Goal: Task Accomplishment & Management: Use online tool/utility

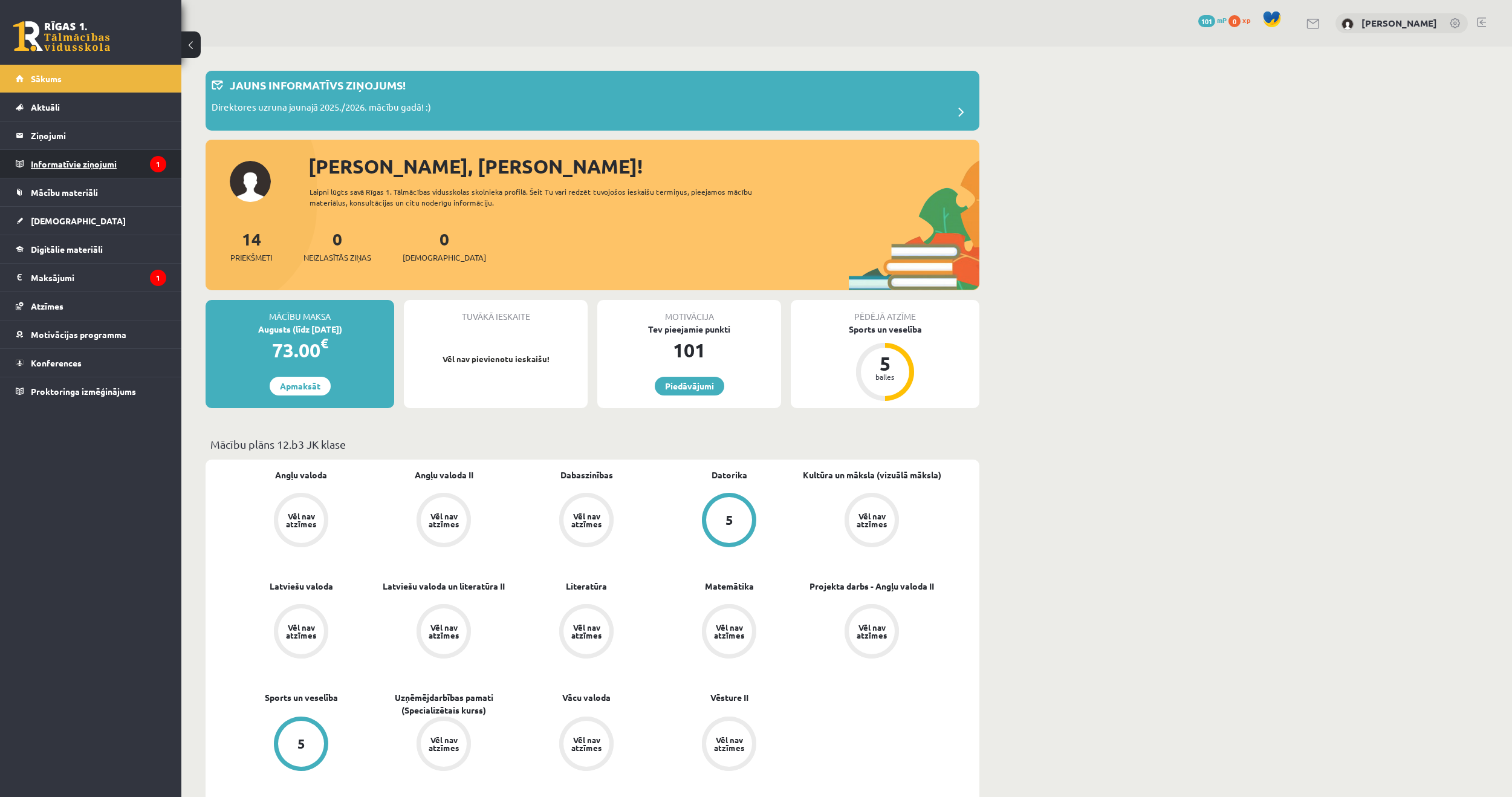
click at [72, 160] on legend "Informatīvie ziņojumi 1" at bounding box center [98, 163] width 135 height 28
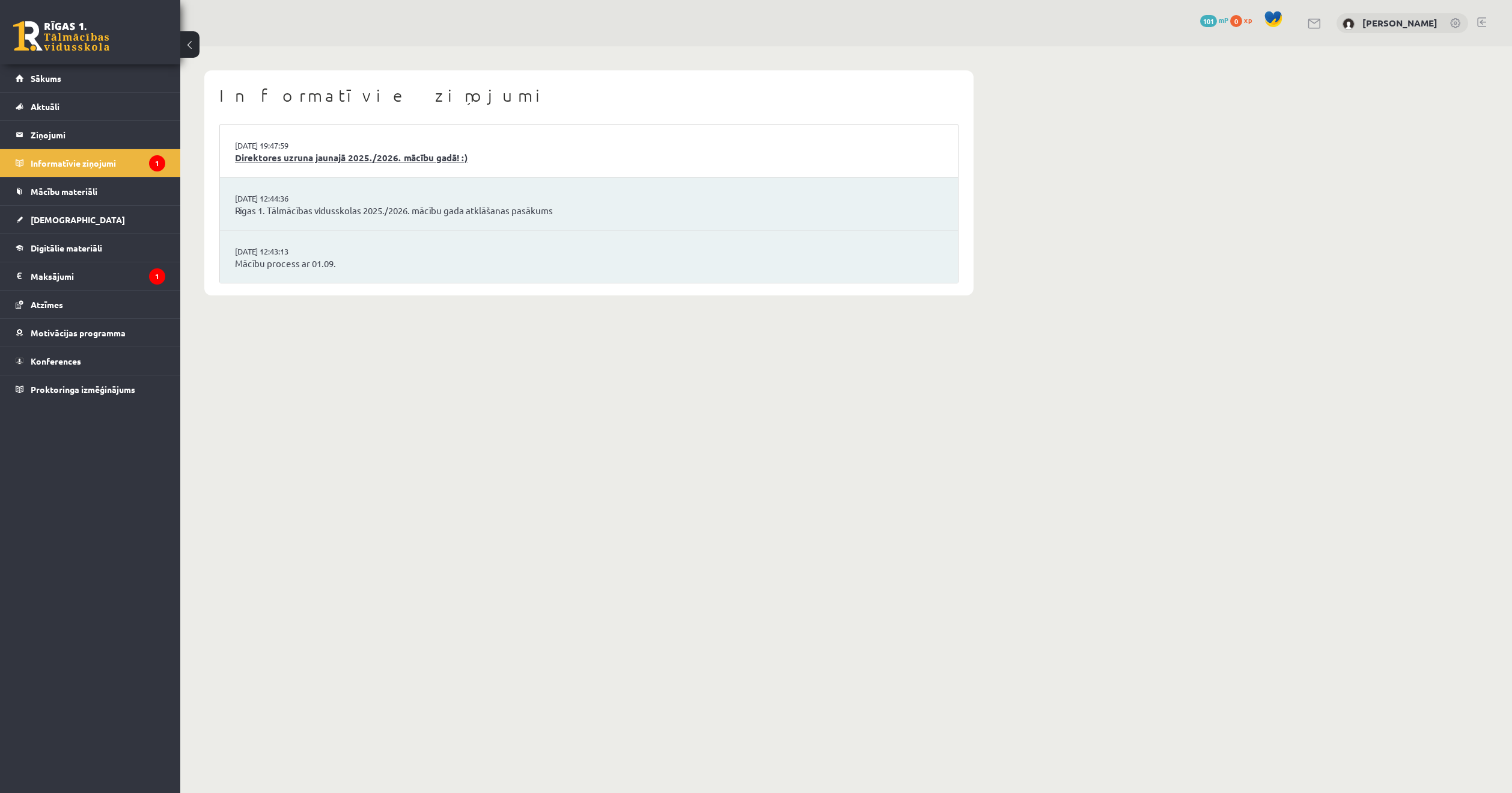
click at [315, 157] on link "Direktores uzruna jaunajā 2025./2026. mācību gadā! :)" at bounding box center [588, 157] width 708 height 14
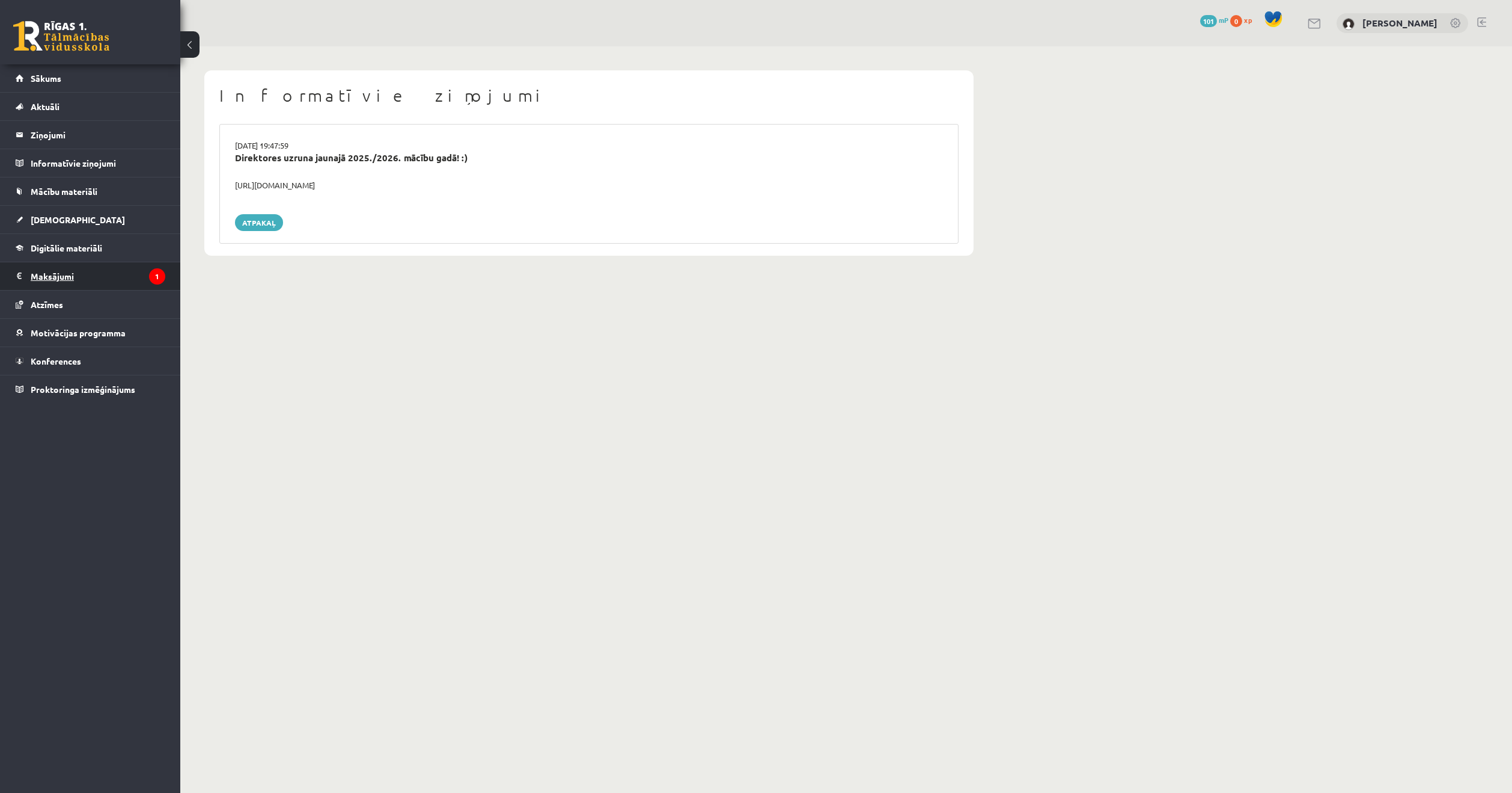
click at [104, 278] on legend "Maksājumi 1" at bounding box center [98, 276] width 134 height 28
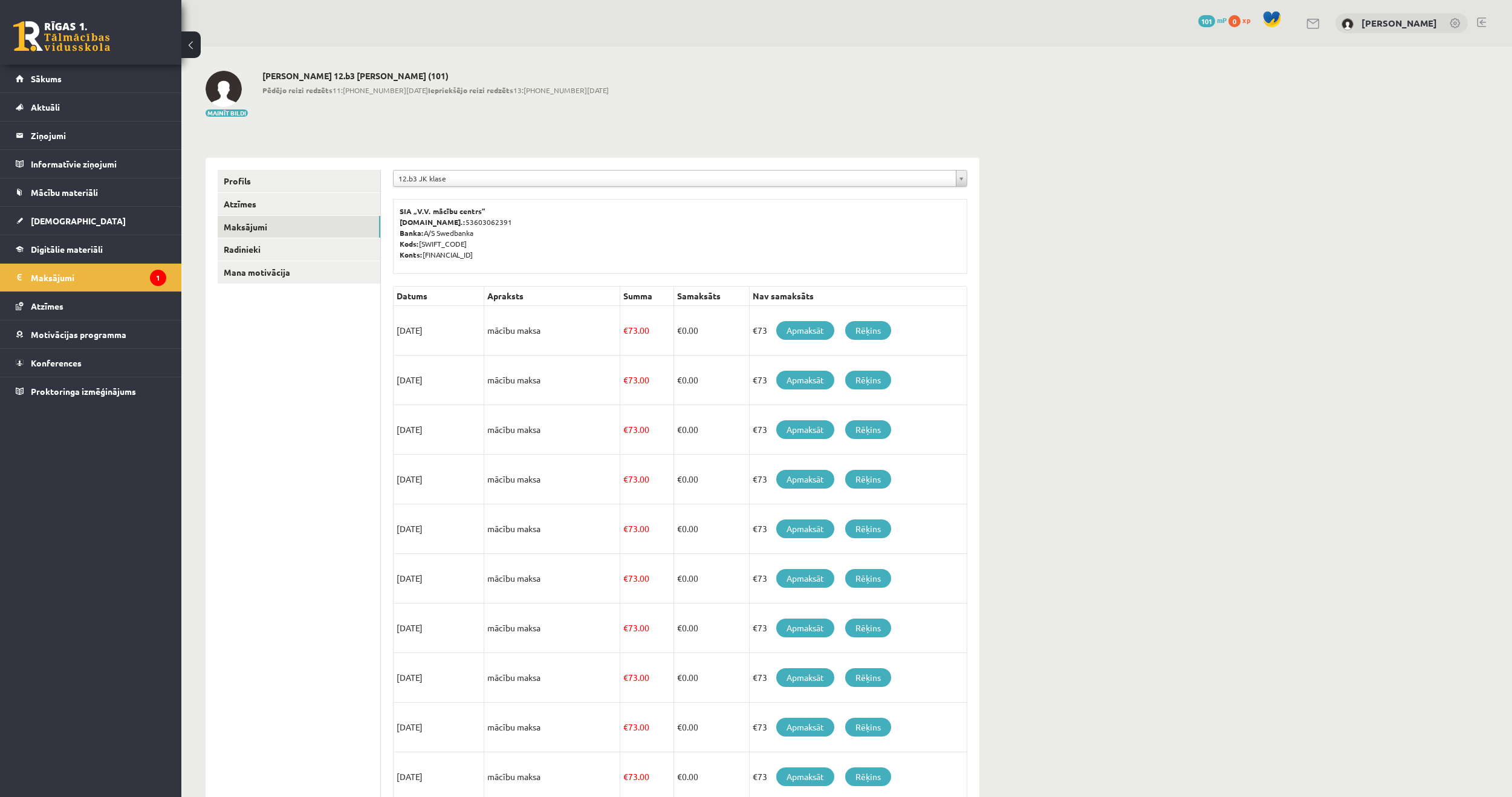
scroll to position [370, 0]
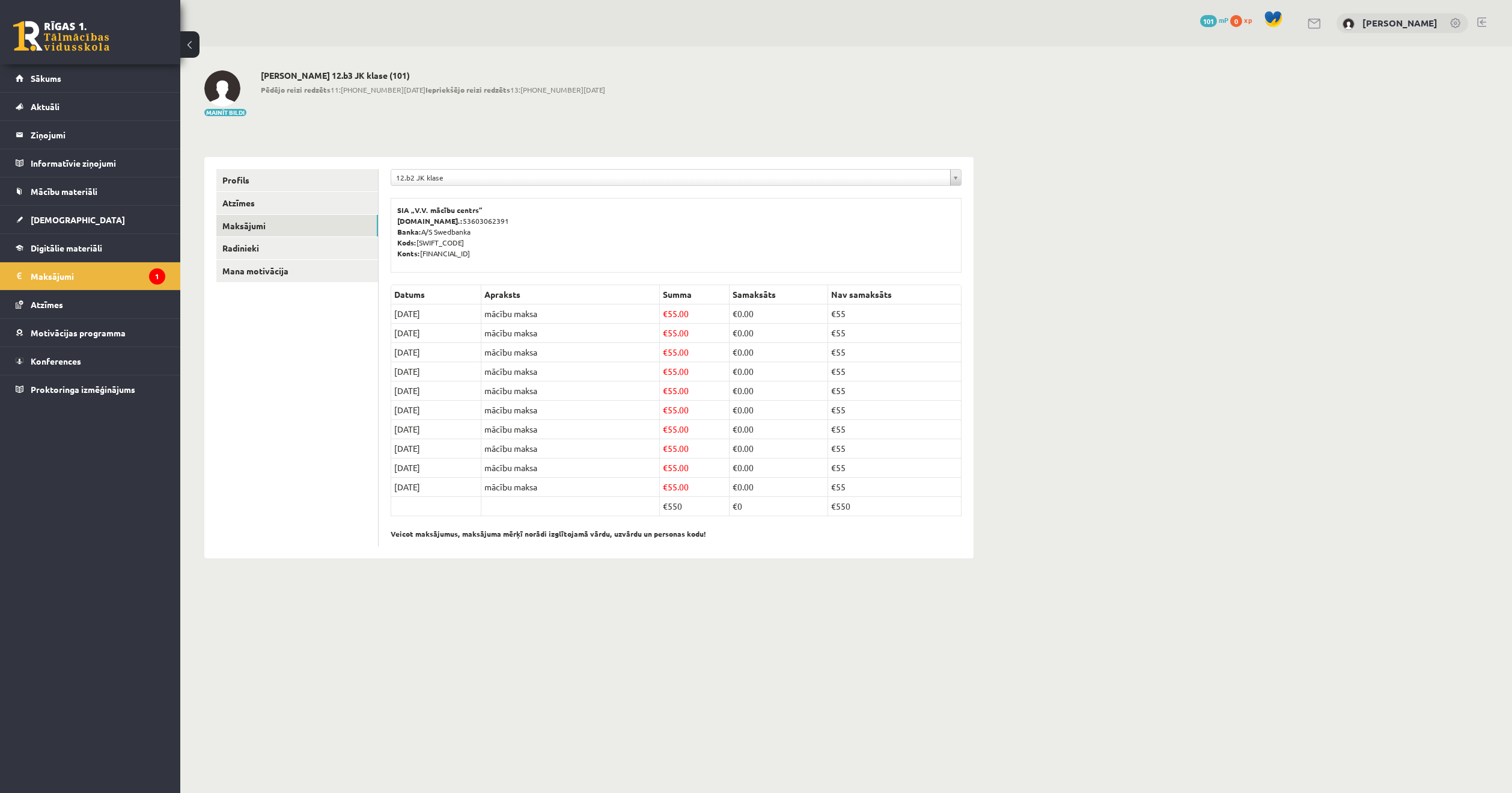
click at [493, 185] on div "12.b2 JK klase" at bounding box center [675, 178] width 571 height 17
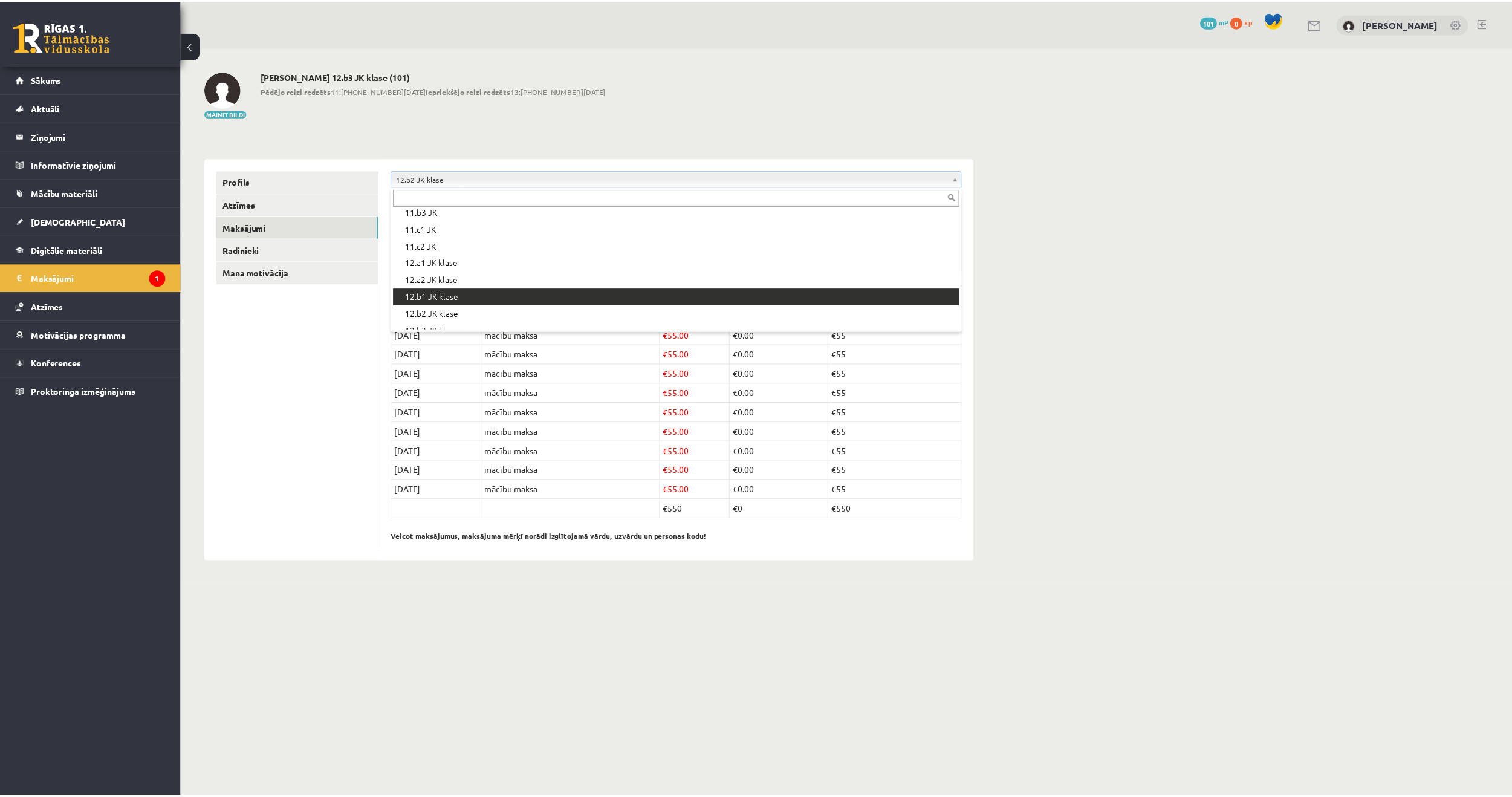
scroll to position [398, 0]
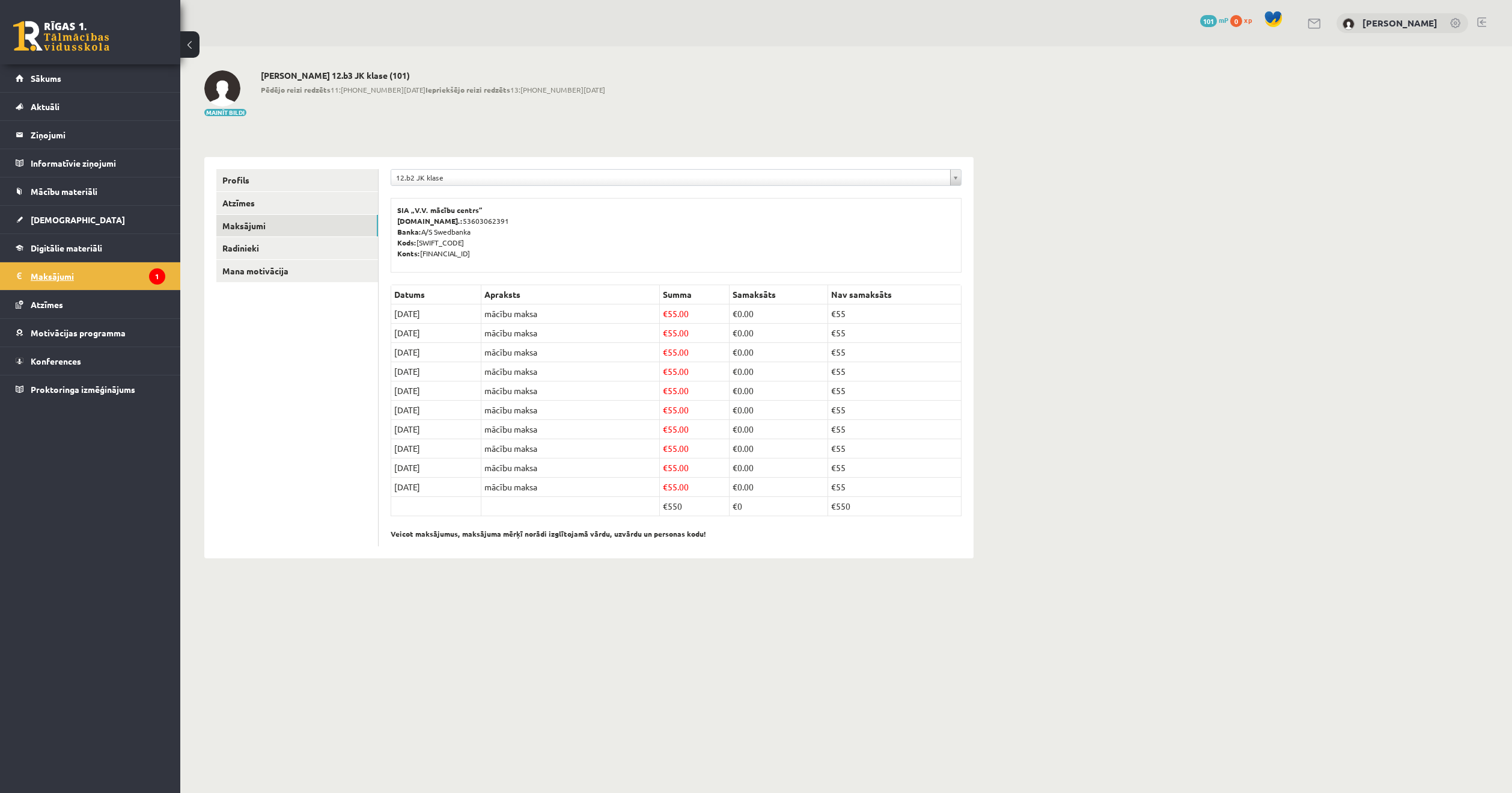
click at [157, 276] on icon "1" at bounding box center [156, 276] width 16 height 16
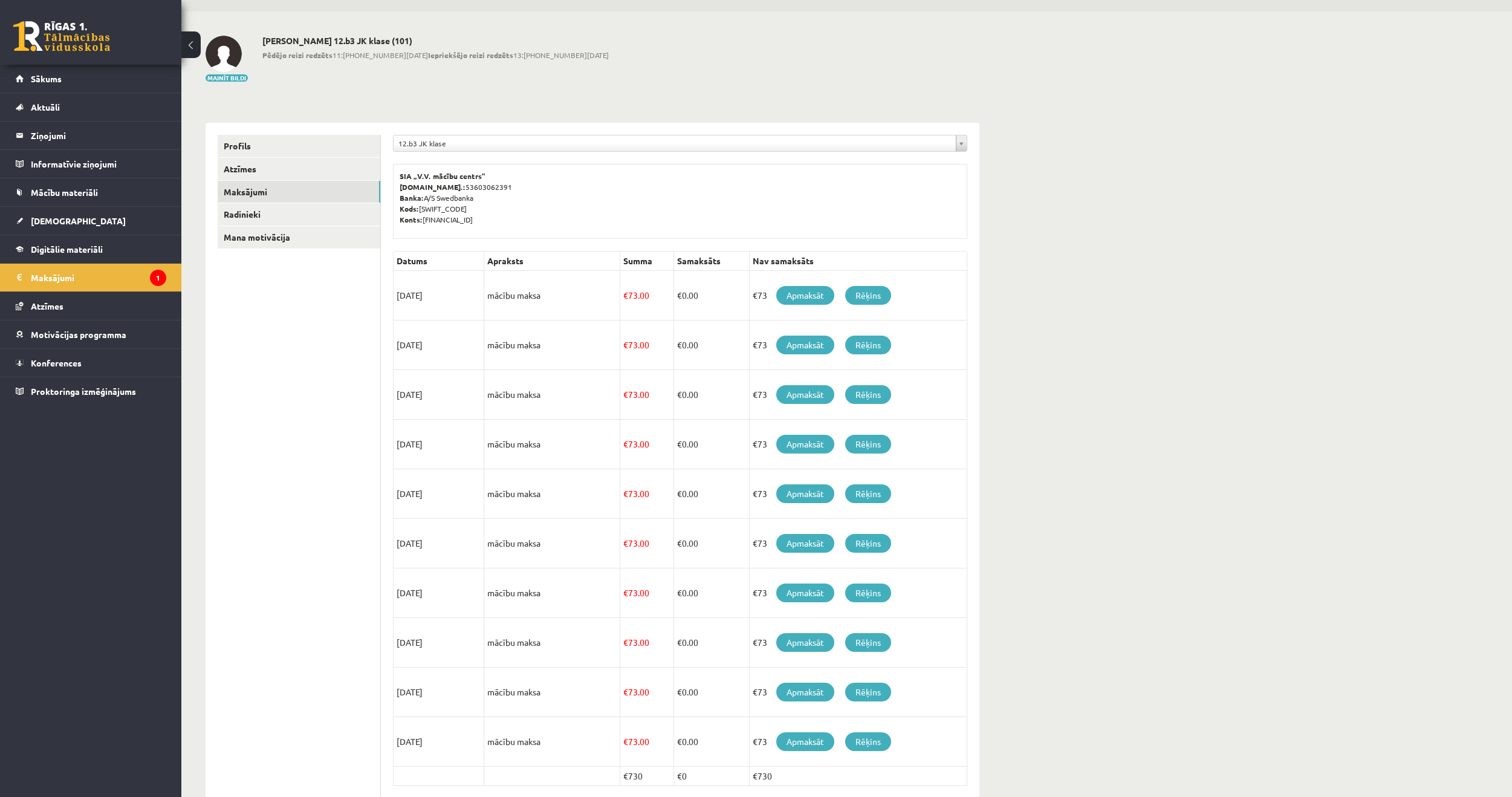
scroll to position [30, 0]
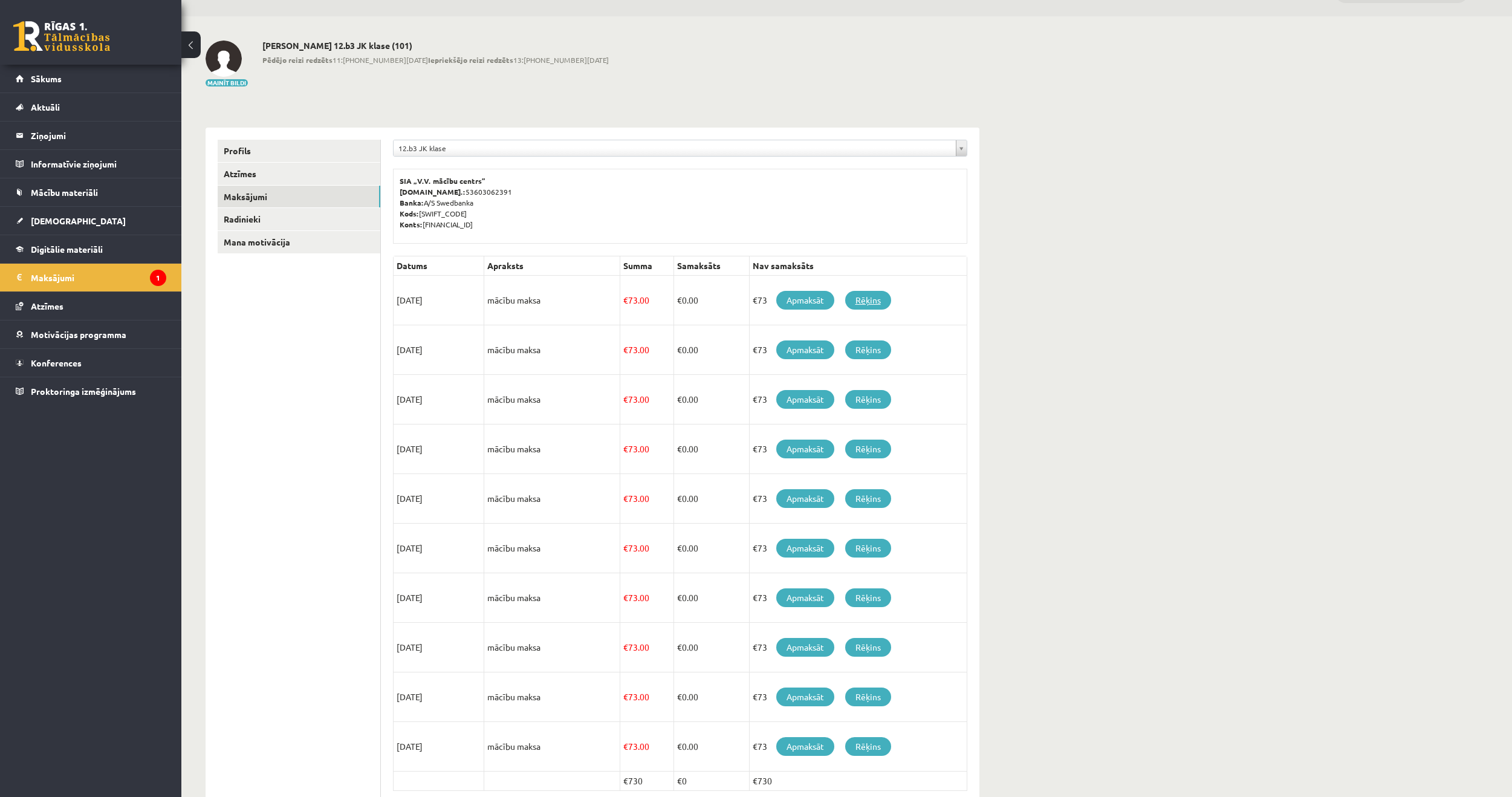
click at [875, 299] on link "Rēķins" at bounding box center [868, 300] width 46 height 19
click at [92, 191] on span "Mācību materiāli" at bounding box center [64, 192] width 67 height 11
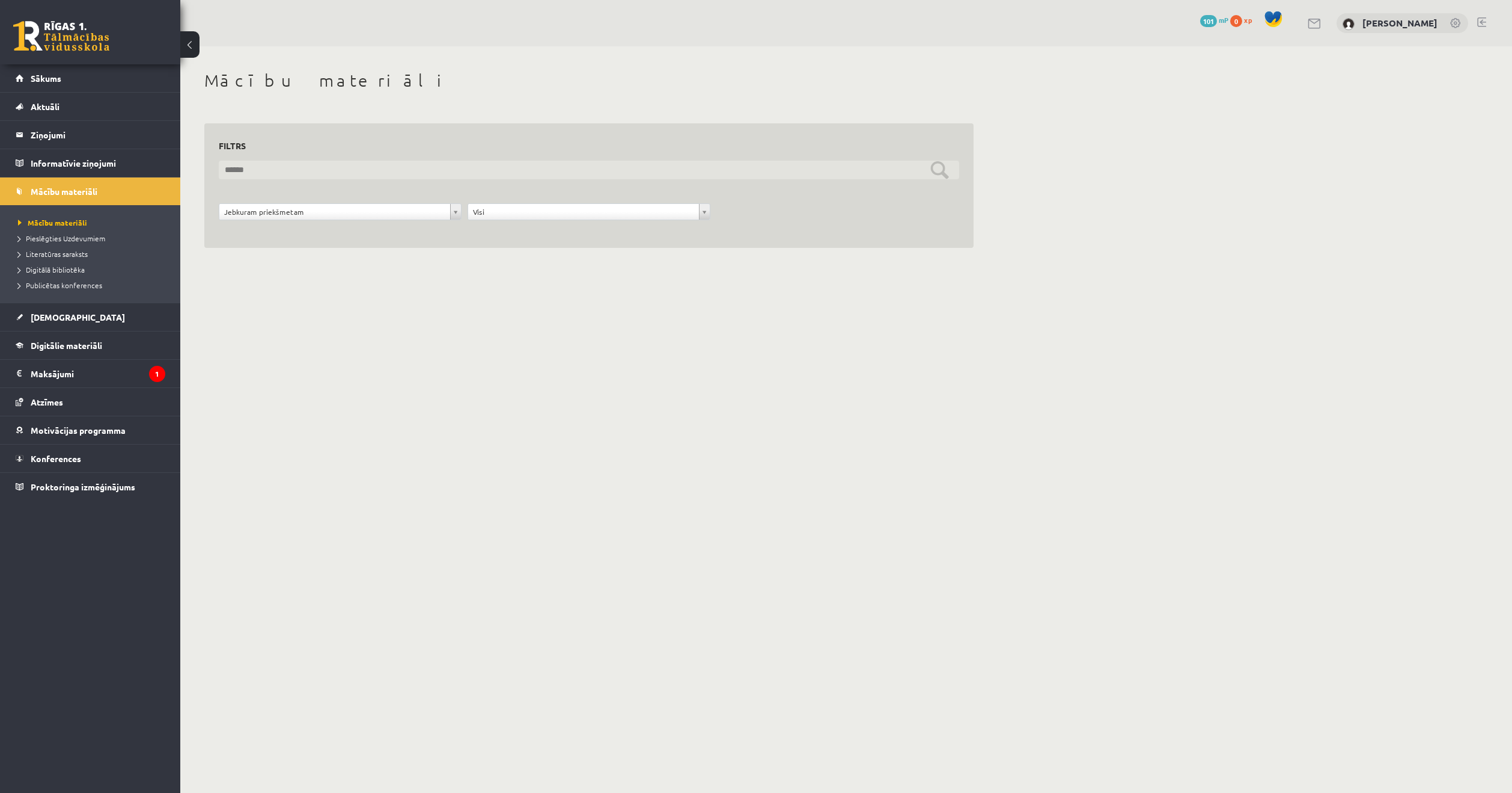
click at [299, 168] on input "text" at bounding box center [588, 170] width 741 height 19
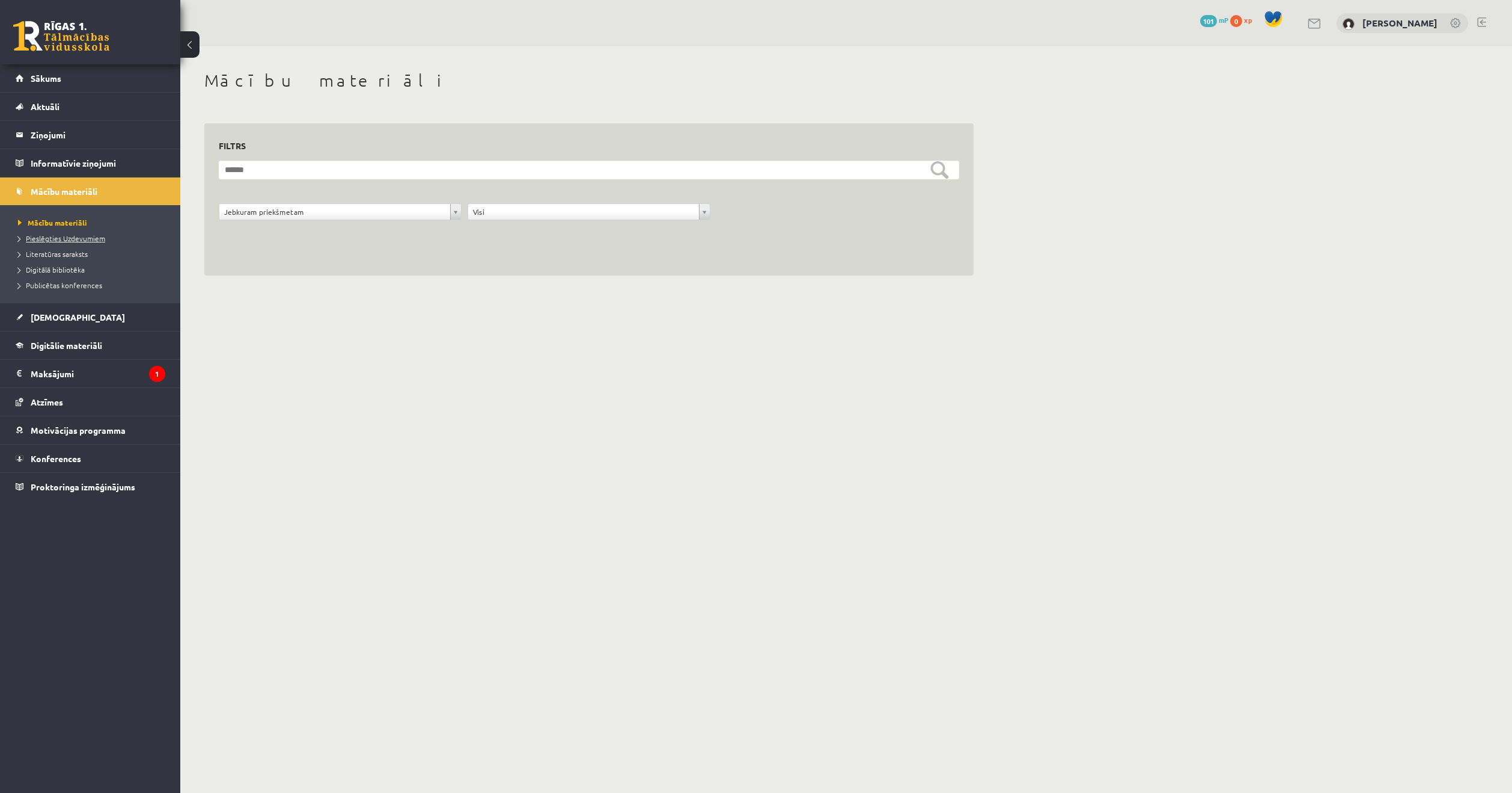
click at [63, 237] on span "Pieslēgties Uzdevumiem" at bounding box center [61, 237] width 87 height 9
click at [69, 254] on span "Literatūras saraksts" at bounding box center [53, 254] width 70 height 9
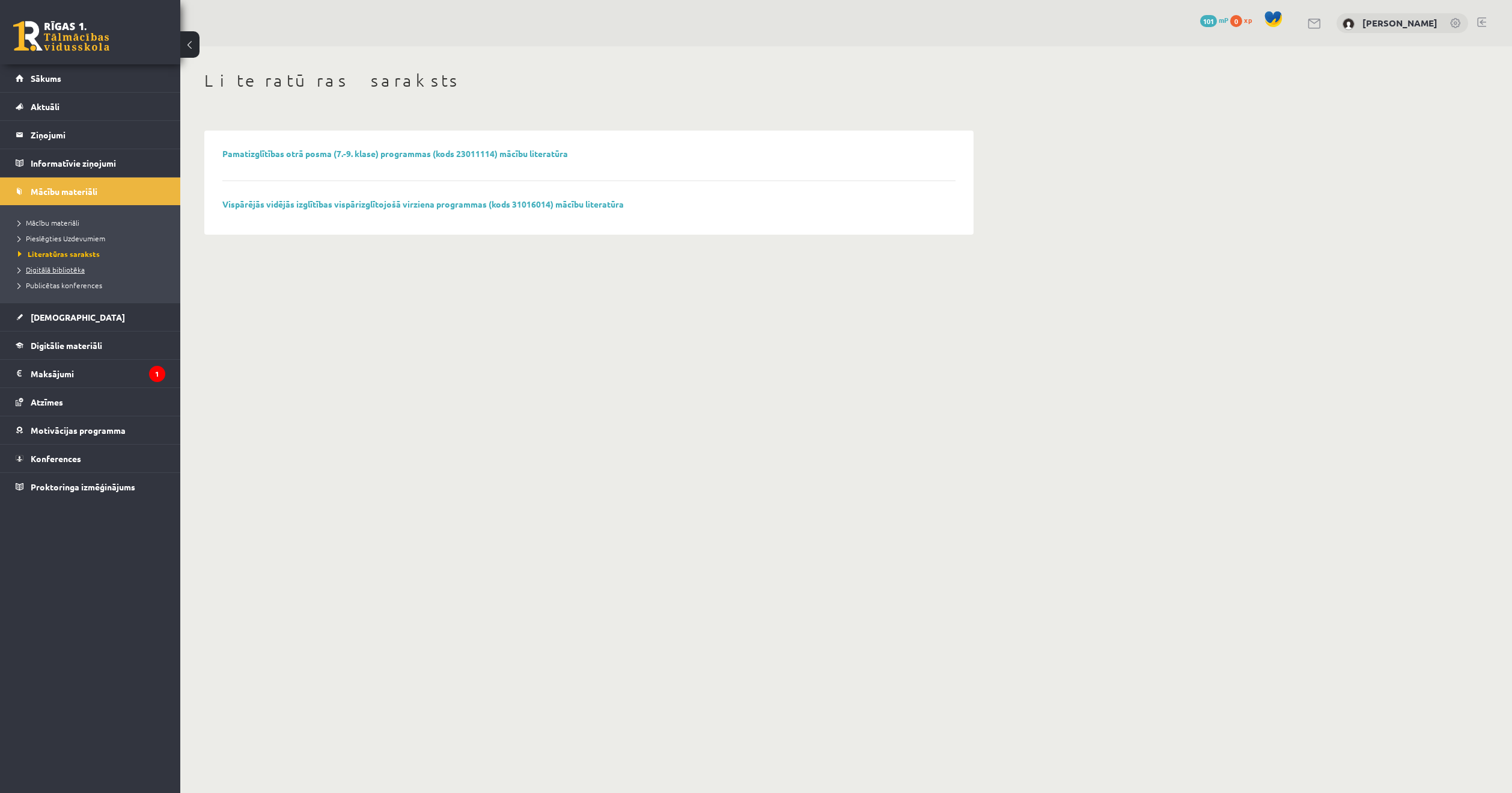
click at [70, 268] on span "Digitālā bibliotēka" at bounding box center [51, 269] width 66 height 9
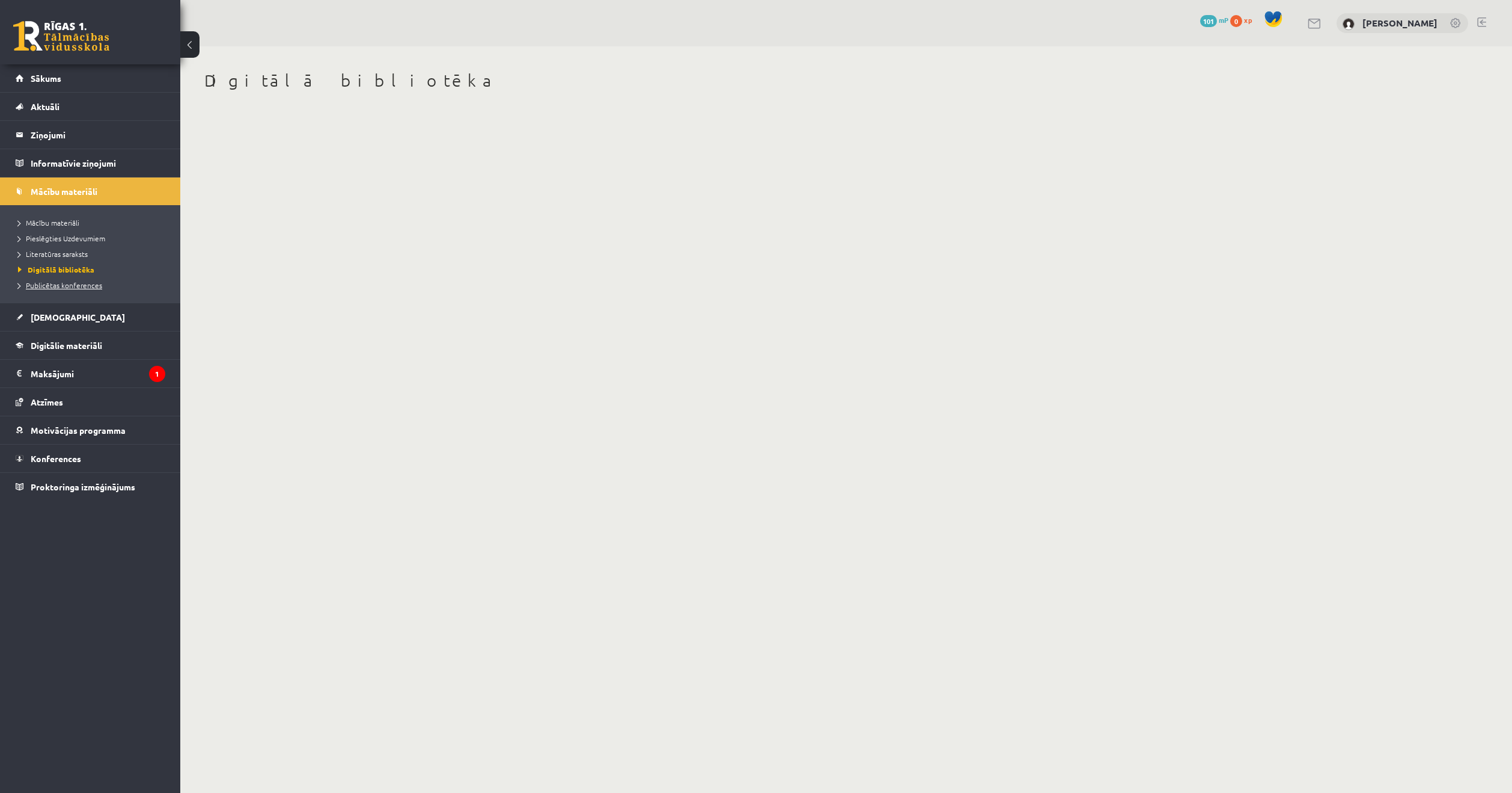
click at [66, 284] on span "Publicētas konferences" at bounding box center [60, 284] width 84 height 9
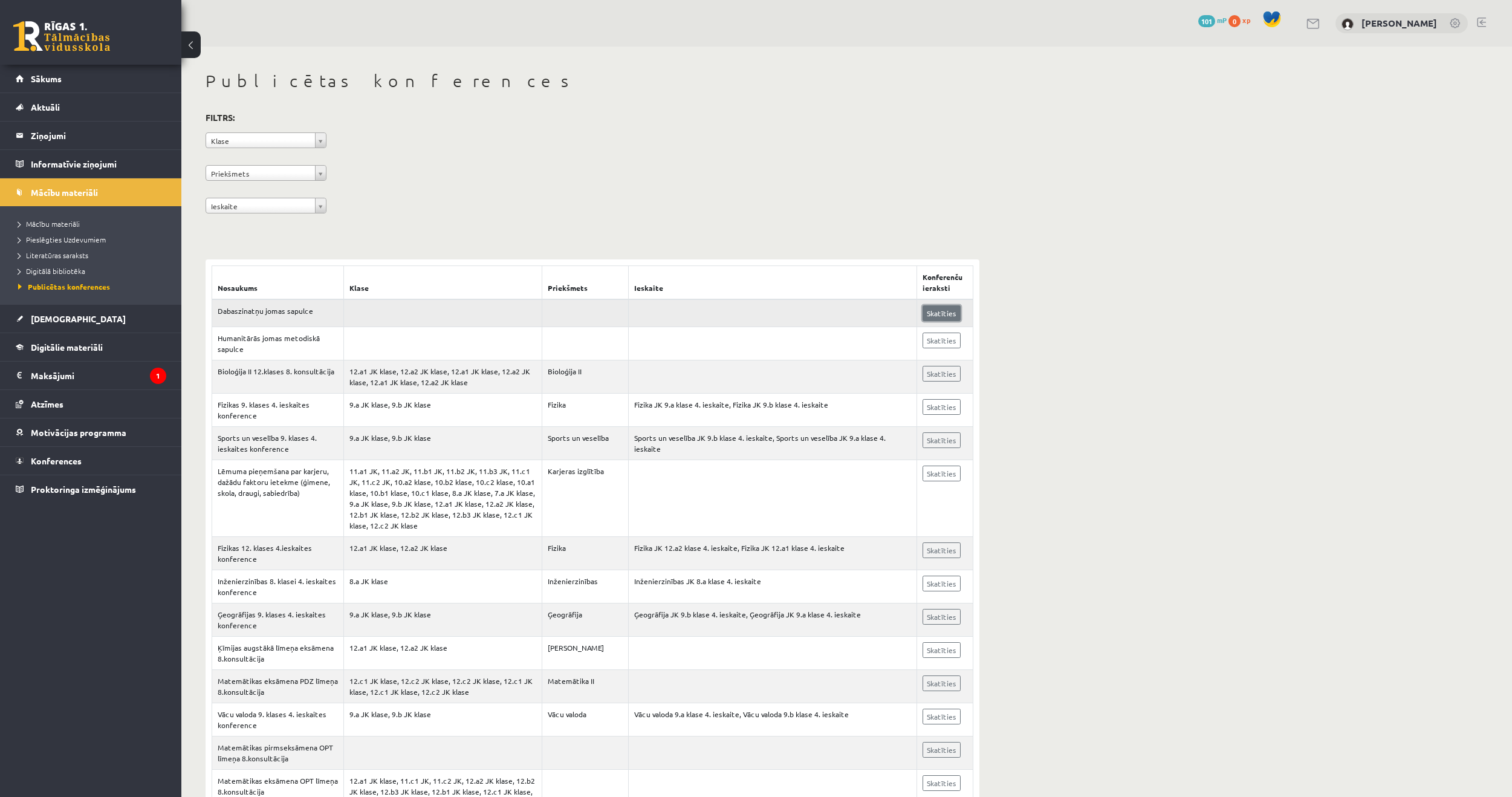
click at [935, 316] on link "Skatīties" at bounding box center [942, 313] width 38 height 15
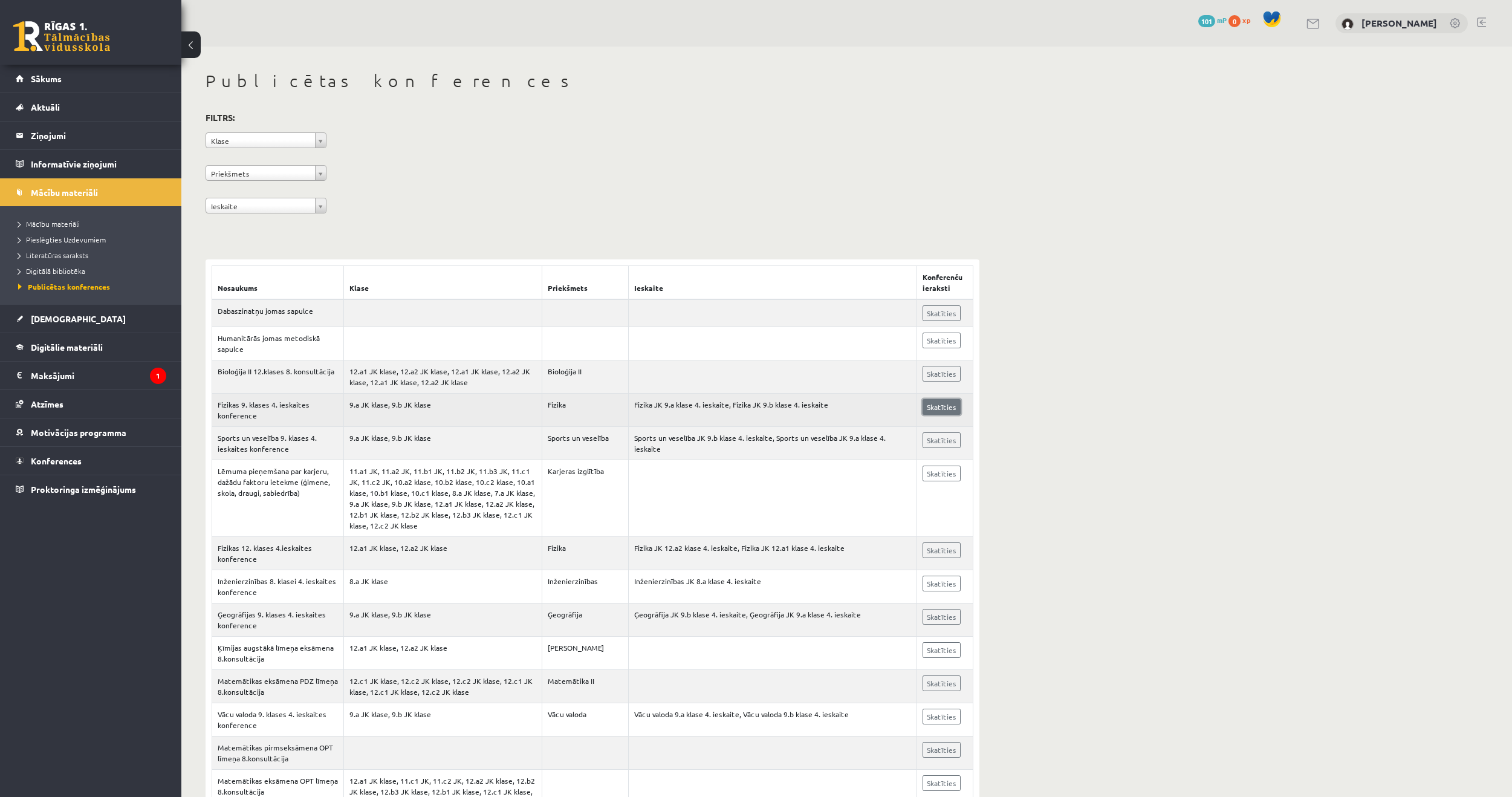
click at [928, 413] on link "Skatīties" at bounding box center [942, 406] width 38 height 15
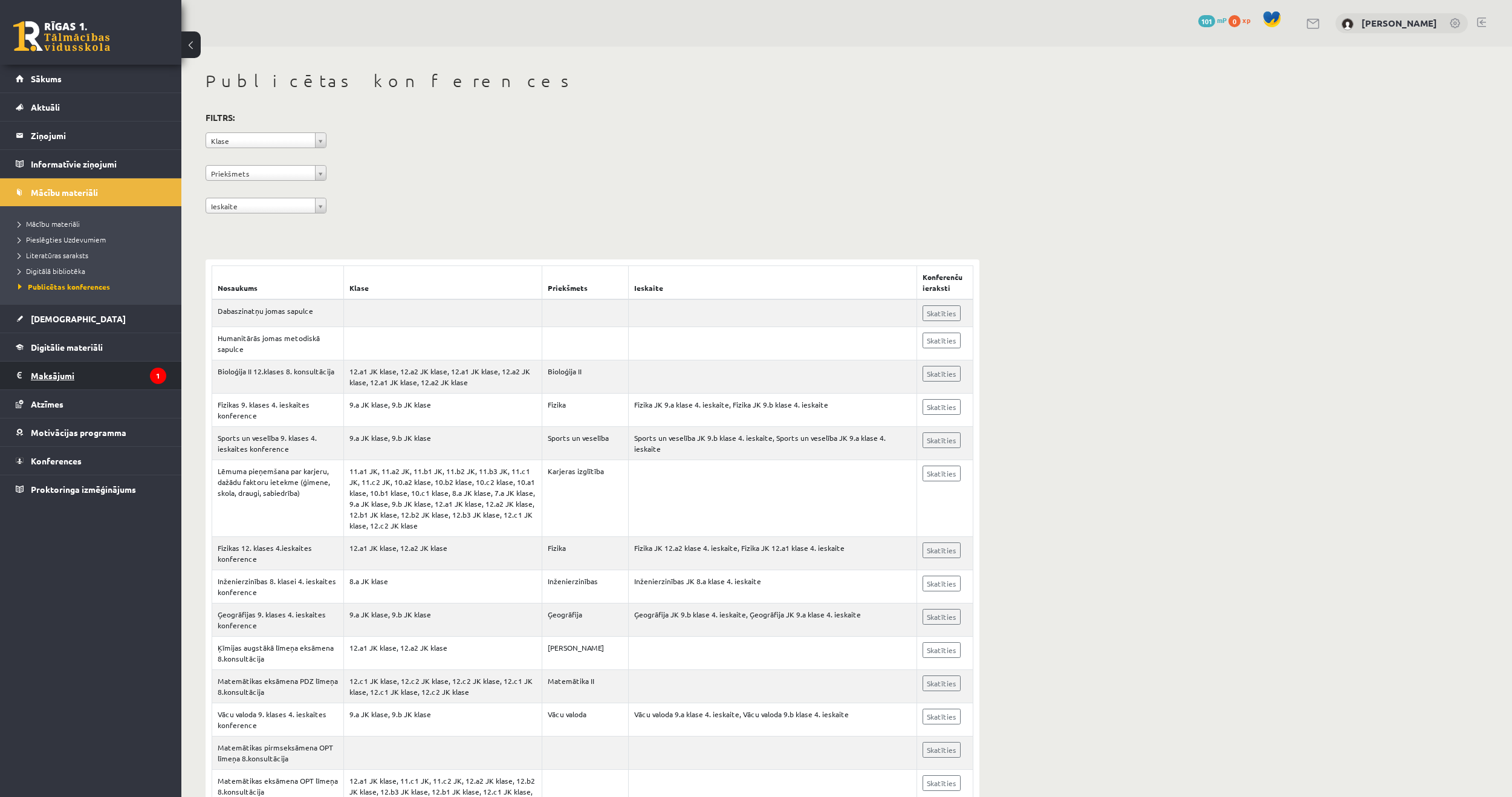
click at [44, 374] on legend "Maksājumi 1" at bounding box center [98, 375] width 135 height 28
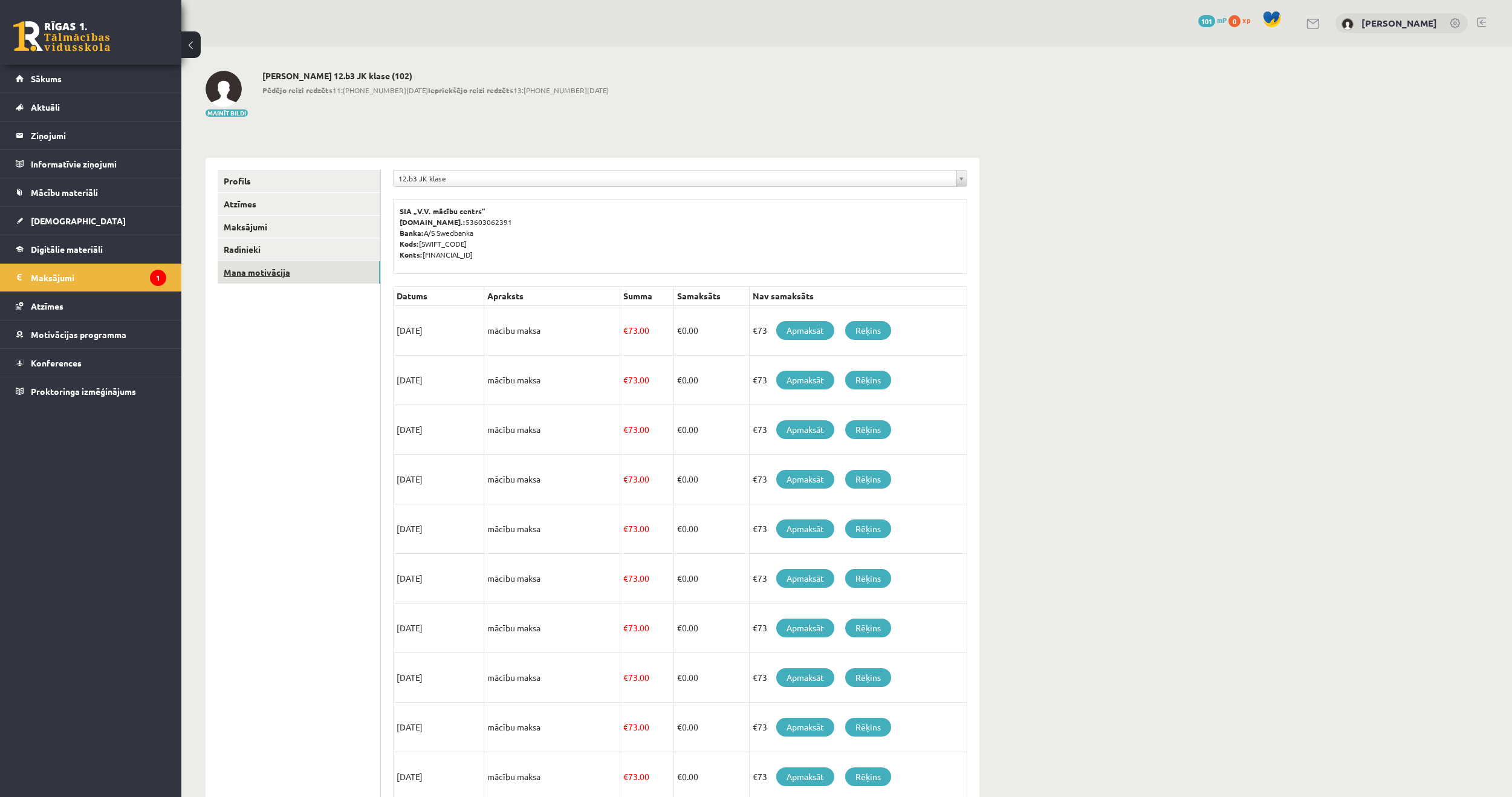
click at [290, 268] on link "Mana motivācija" at bounding box center [298, 272] width 162 height 22
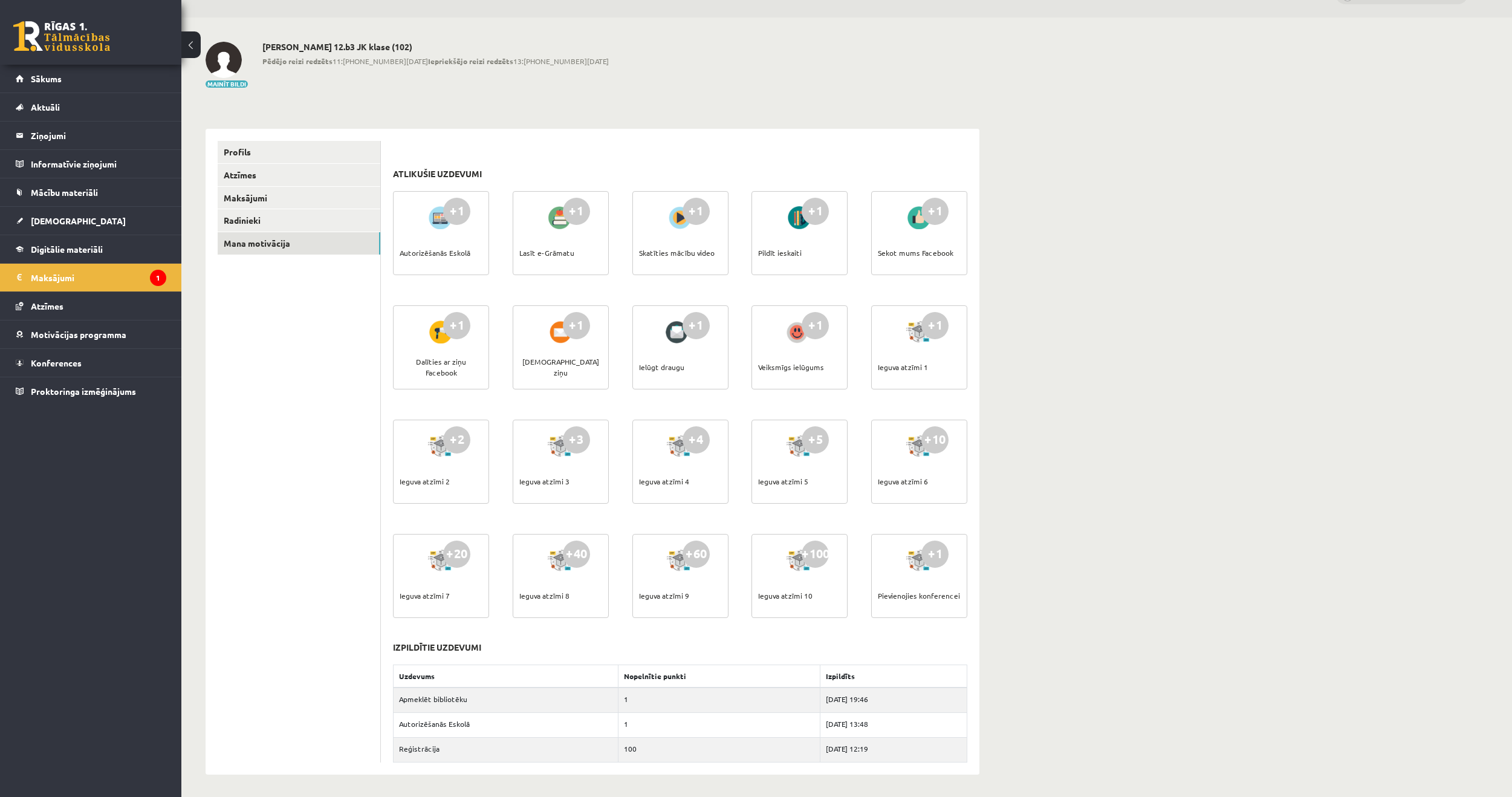
scroll to position [31, 0]
click at [77, 397] on link "Proktoringa izmēģinājums" at bounding box center [91, 391] width 151 height 28
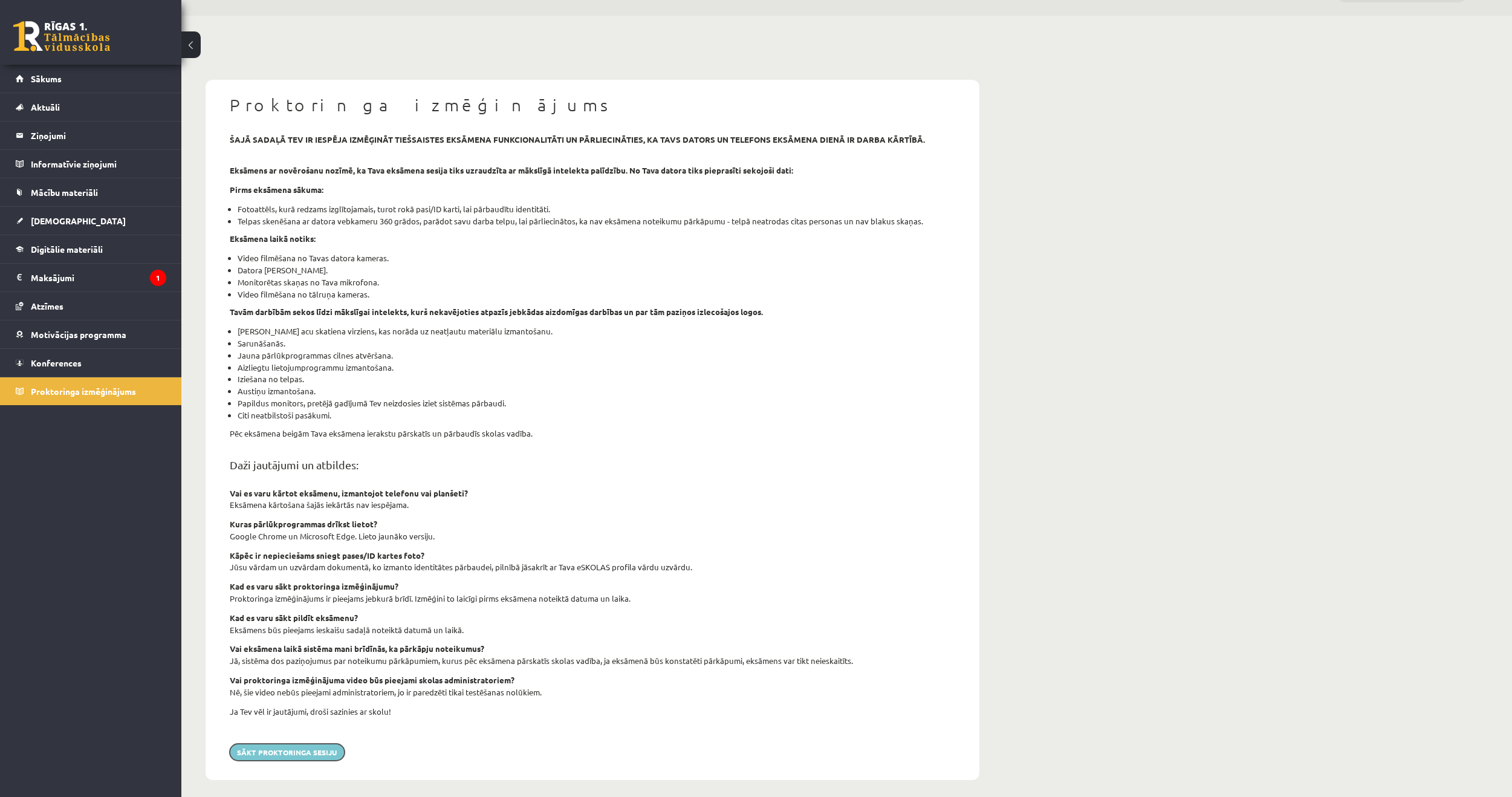
click at [306, 753] on button "Sākt proktoringa sesiju" at bounding box center [287, 752] width 115 height 17
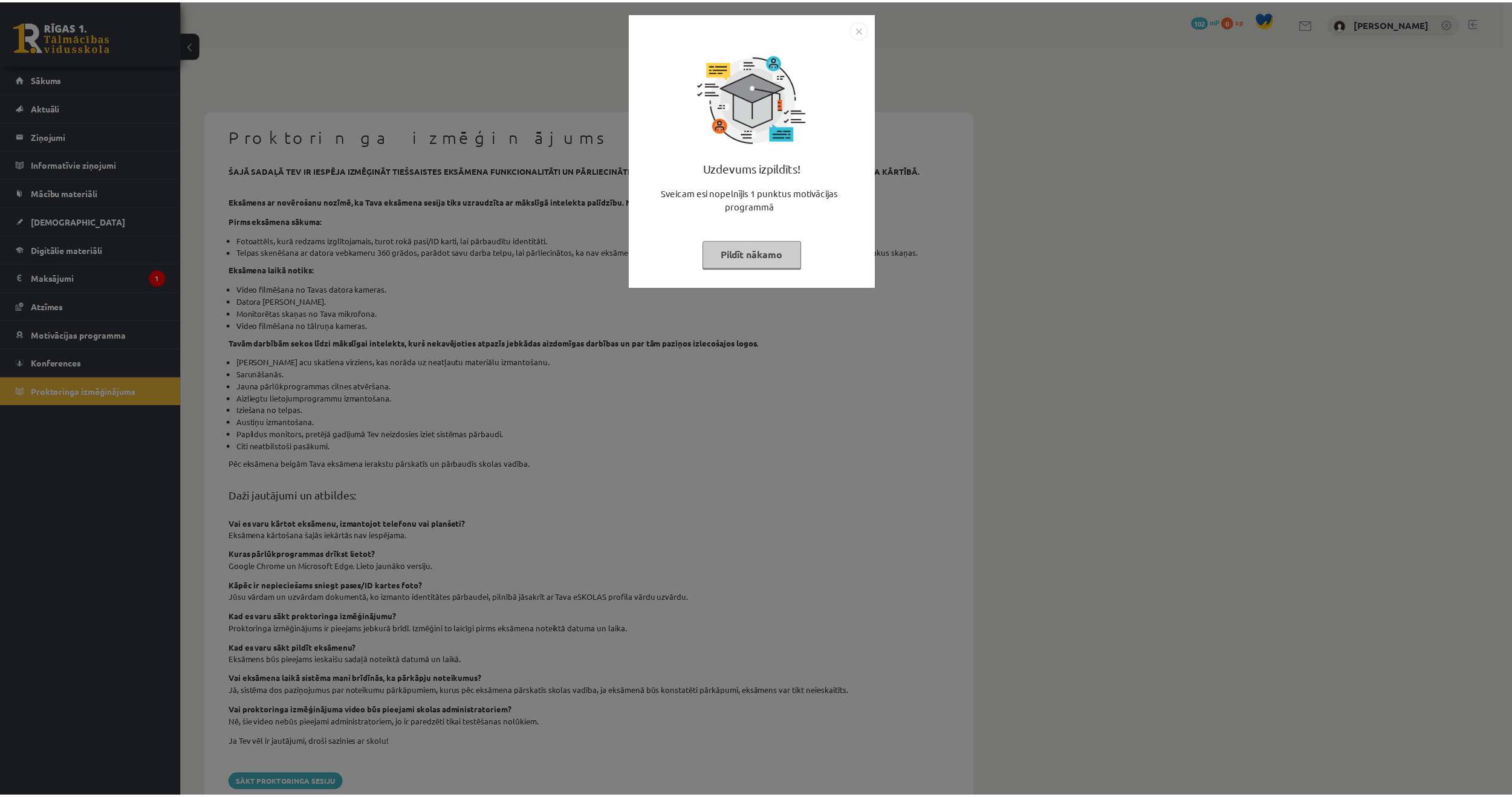
scroll to position [31, 0]
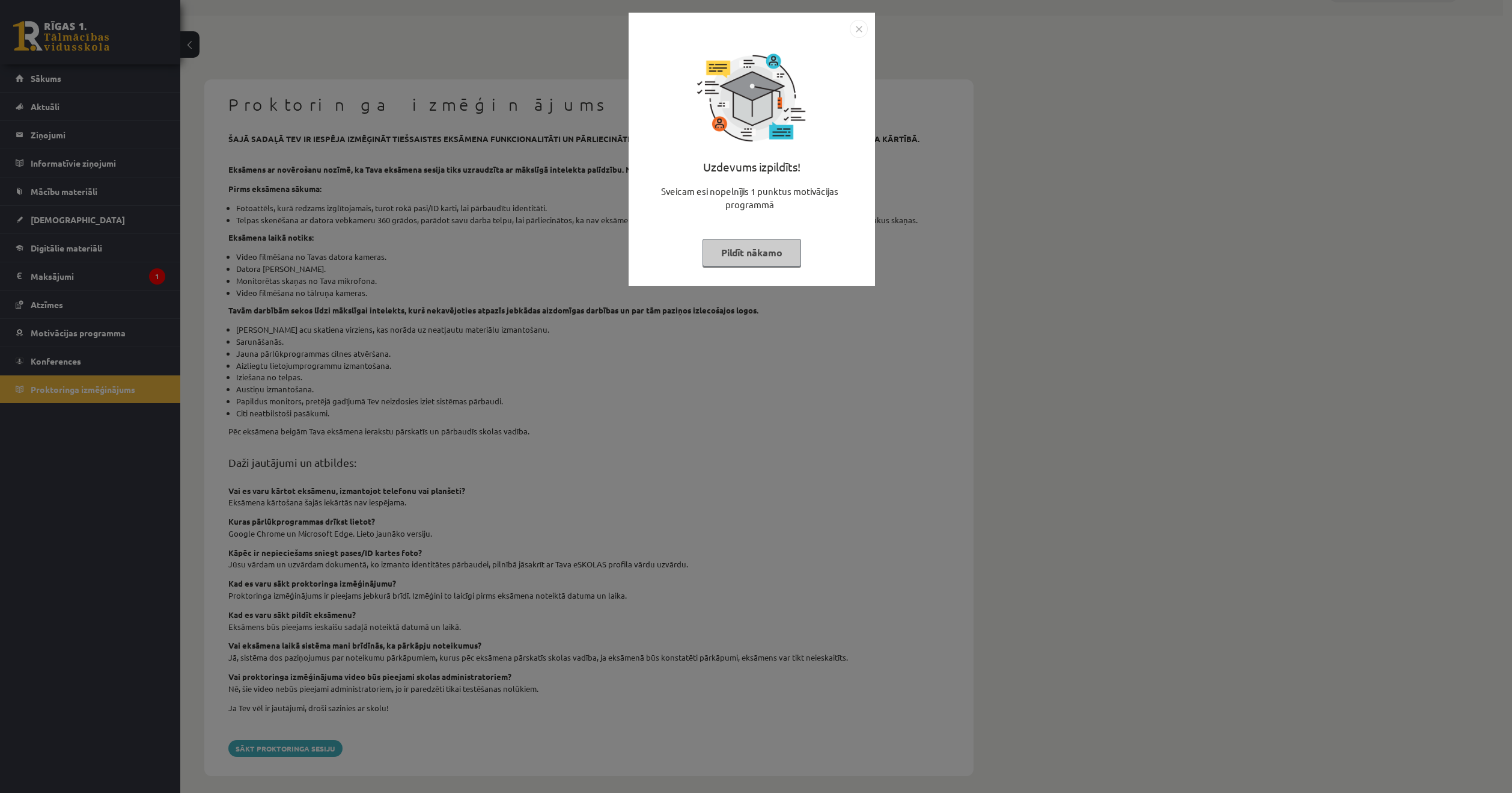
click at [859, 26] on img "Close" at bounding box center [858, 28] width 18 height 18
